Goal: Task Accomplishment & Management: Manage account settings

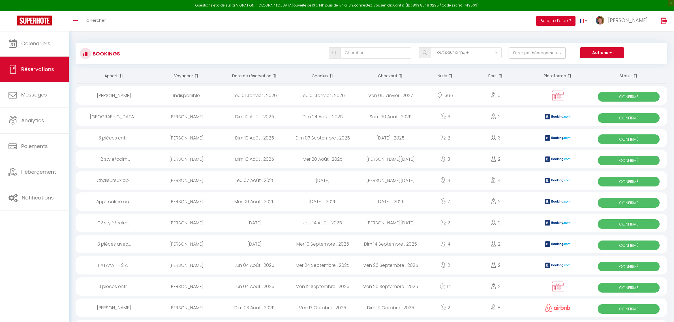
select select "not_cancelled"
click at [50, 37] on link "Calendriers" at bounding box center [34, 43] width 69 height 25
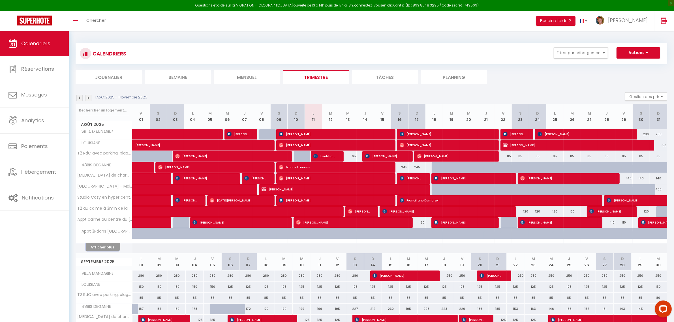
click at [99, 248] on button "Afficher plus" at bounding box center [103, 247] width 34 height 8
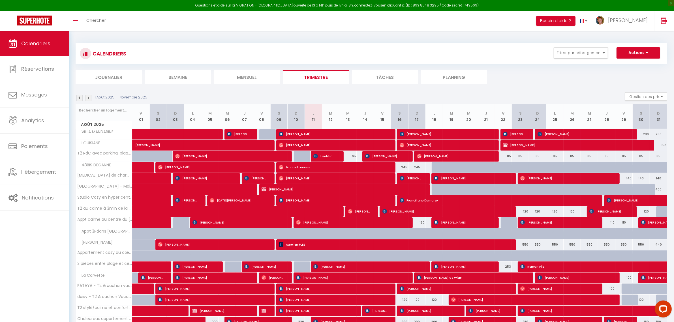
click at [87, 99] on img at bounding box center [88, 98] width 6 height 6
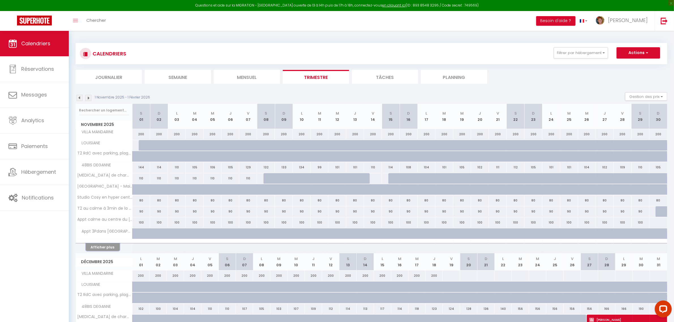
click at [98, 246] on button "Afficher plus" at bounding box center [103, 247] width 34 height 8
select select
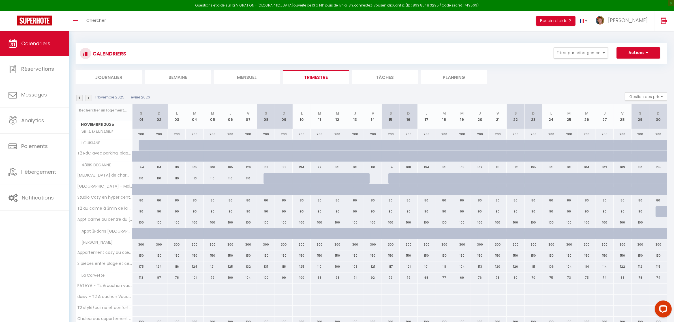
click at [178, 223] on div "100" at bounding box center [177, 222] width 18 height 10
type input "100"
select select "1"
type input "Lun 03 Novembre 2025"
type input "[DATE]"
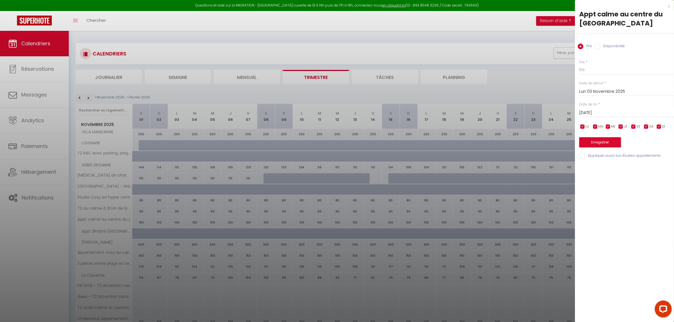
click at [598, 49] on input "Disponibilité" at bounding box center [598, 47] width 6 height 6
radio input "true"
radio input "false"
click at [597, 69] on select "Disponible Indisponible" at bounding box center [626, 70] width 95 height 11
select select "0"
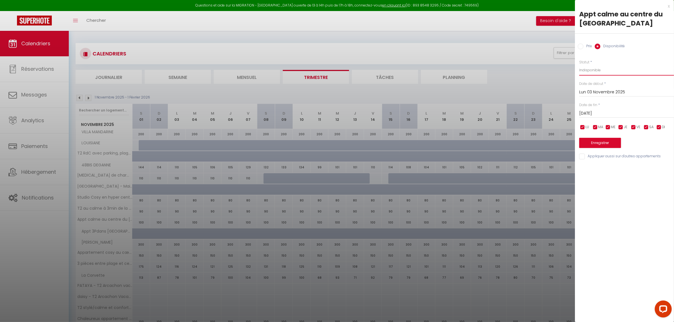
click at [579, 65] on select "Disponible Indisponible" at bounding box center [626, 70] width 95 height 11
click at [599, 111] on input "[DATE]" at bounding box center [626, 113] width 95 height 7
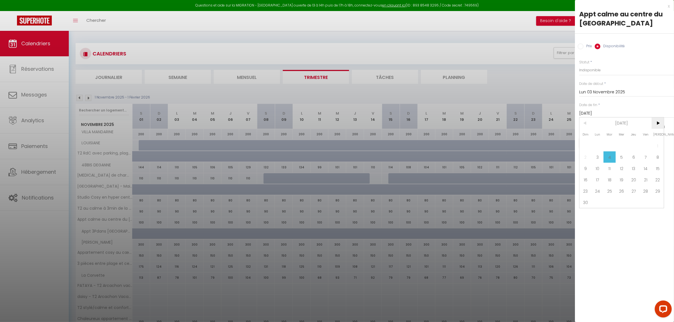
click at [659, 123] on span ">" at bounding box center [658, 122] width 12 height 11
click at [633, 142] on span "1" at bounding box center [634, 145] width 12 height 11
type input "Jeu 01 Janvier 2026"
click at [591, 142] on button "Enregistrer" at bounding box center [600, 143] width 42 height 10
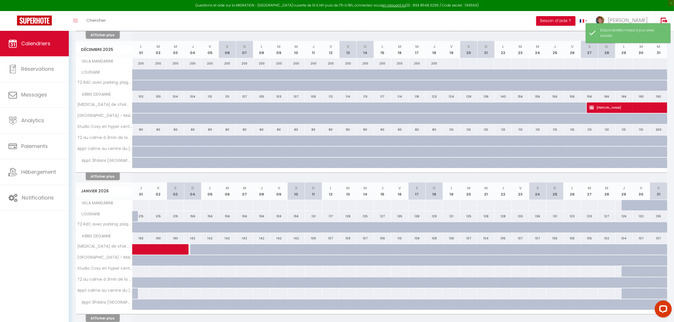
scroll to position [240, 0]
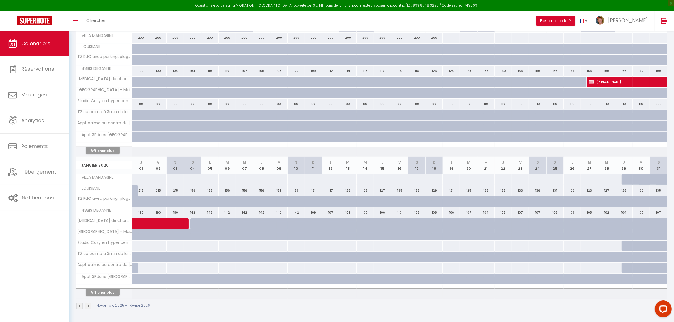
click at [146, 268] on div at bounding box center [141, 268] width 18 height 10
select select "1"
type input "Jeu 01 Janvier 2026"
type input "Ven 02 Janvier 2026"
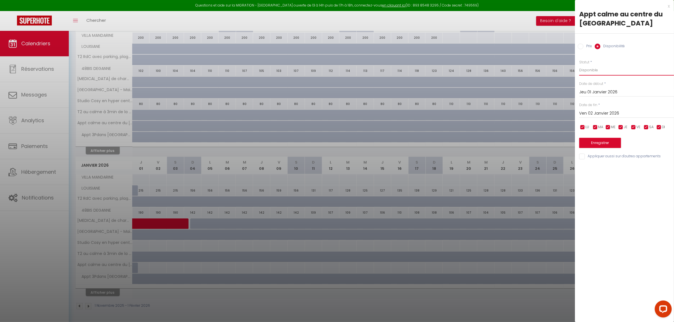
click at [589, 68] on select "Disponible Indisponible" at bounding box center [626, 70] width 95 height 11
select select "0"
click at [579, 65] on select "Disponible Indisponible" at bounding box center [626, 70] width 95 height 11
click at [608, 110] on input "Ven 02 Janvier 2026" at bounding box center [626, 113] width 95 height 7
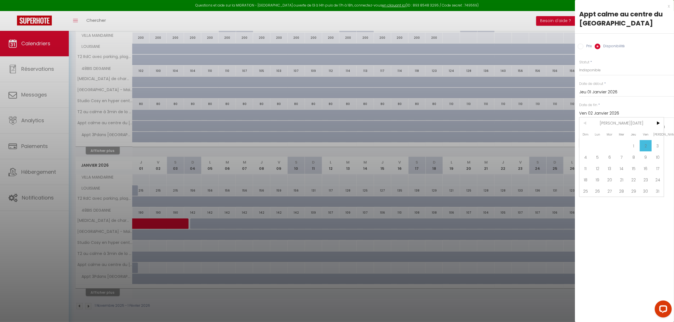
click at [659, 192] on span "31" at bounding box center [658, 190] width 12 height 11
type input "[DATE]"
click at [617, 141] on button "Enregistrer" at bounding box center [600, 143] width 42 height 10
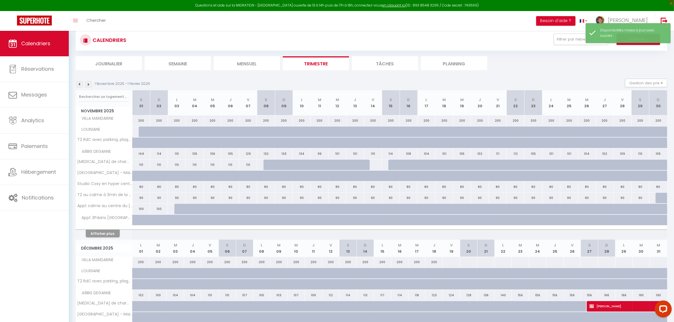
scroll to position [0, 0]
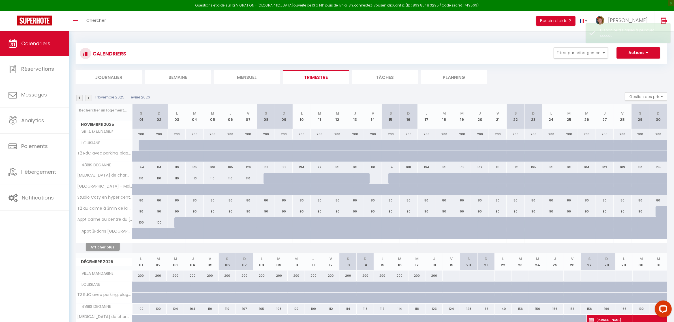
click at [80, 95] on img at bounding box center [79, 98] width 6 height 6
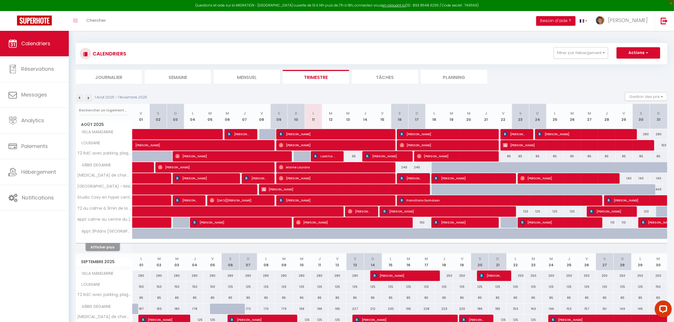
click at [96, 248] on button "Afficher plus" at bounding box center [103, 247] width 34 height 8
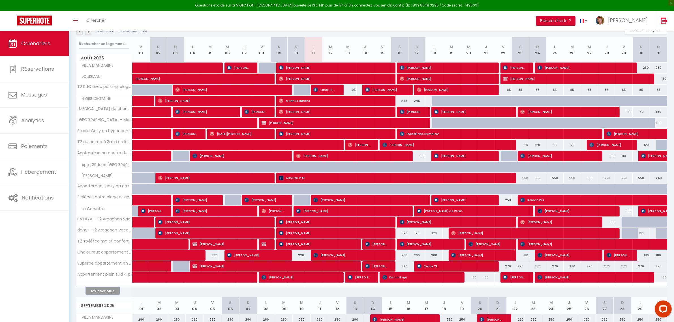
scroll to position [177, 0]
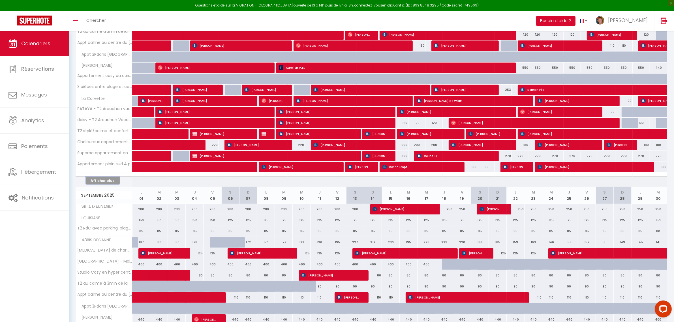
click at [108, 181] on button "Afficher plus" at bounding box center [103, 181] width 34 height 8
